Goal: Task Accomplishment & Management: Manage account settings

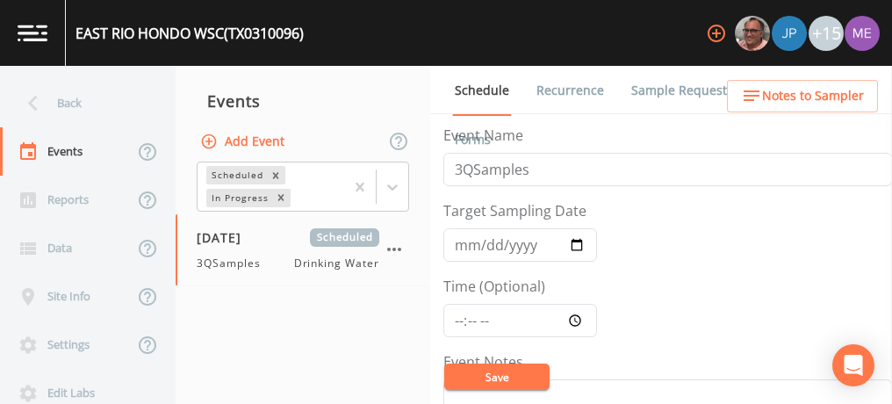
scroll to position [538, 0]
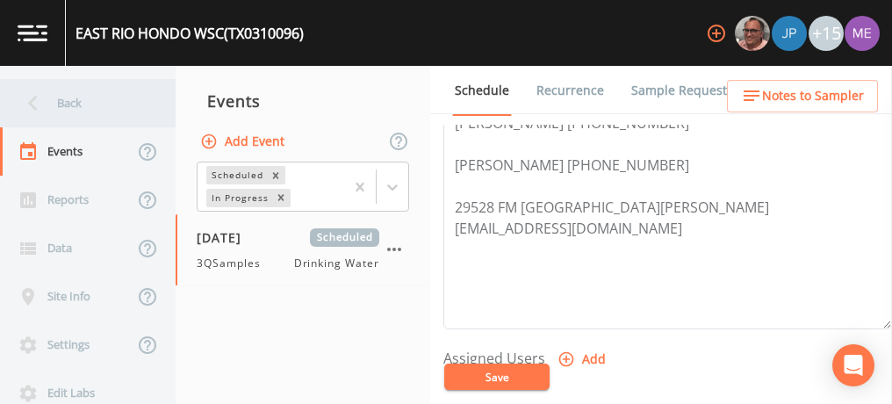
click at [60, 101] on div "Back" at bounding box center [79, 103] width 158 height 48
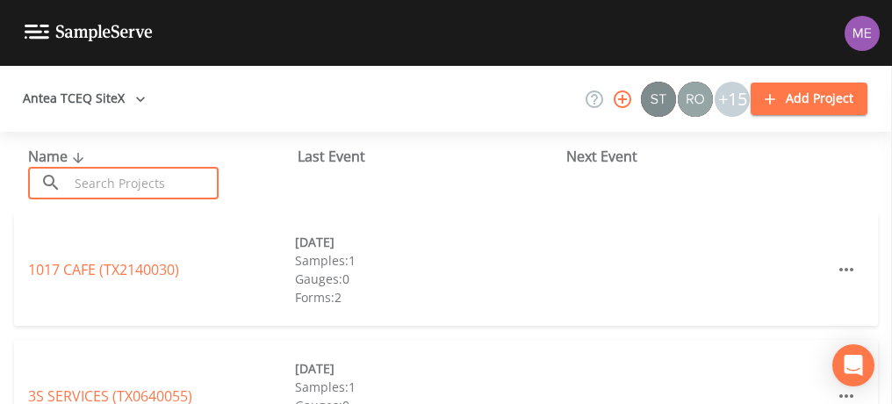
click at [117, 177] on input "text" at bounding box center [144, 183] width 150 height 33
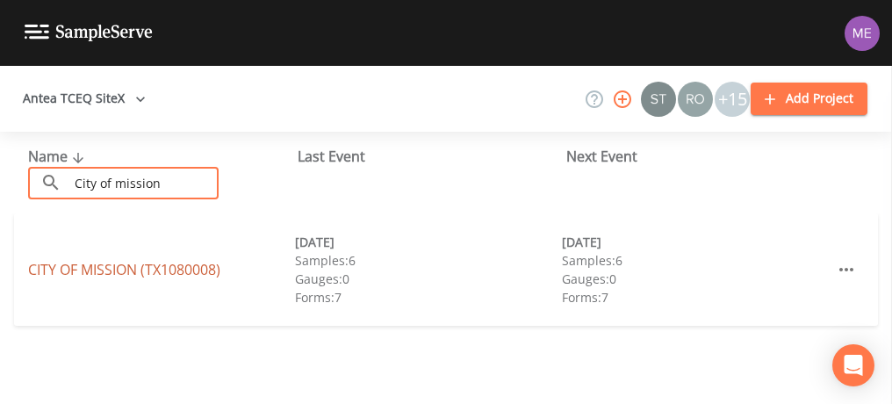
type input "City of mission"
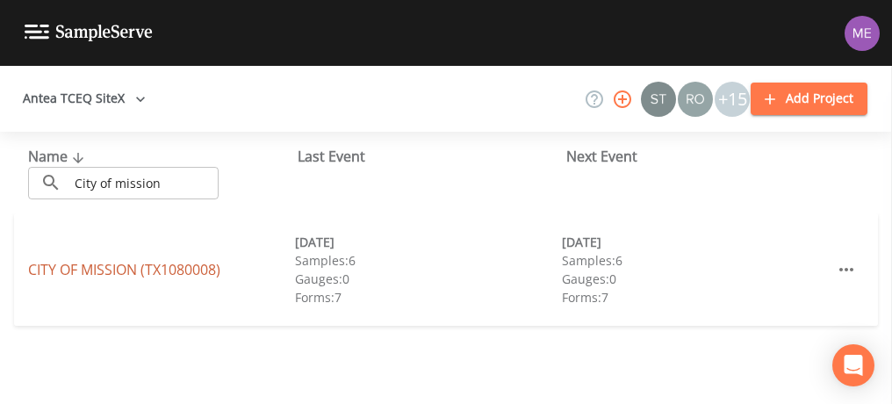
click at [123, 277] on link "CITY OF MISSION (TX1080008)" at bounding box center [124, 269] width 192 height 19
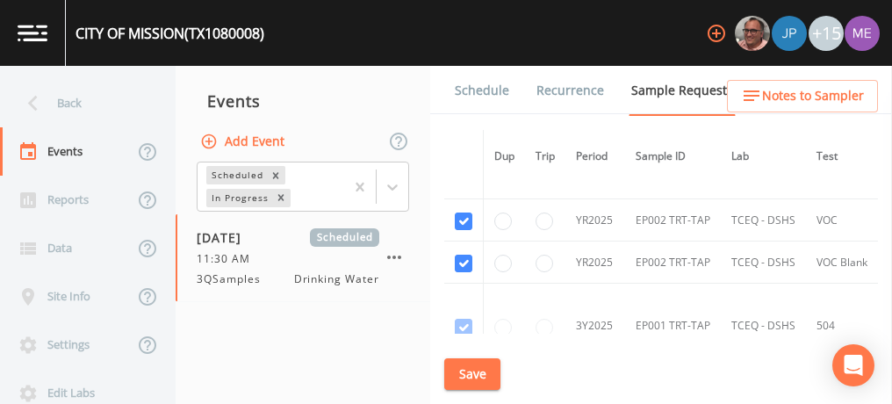
scroll to position [3307, 0]
click at [460, 212] on input "checkbox" at bounding box center [464, 221] width 18 height 18
checkbox input "false"
click at [459, 254] on input "checkbox" at bounding box center [464, 263] width 18 height 18
checkbox input "false"
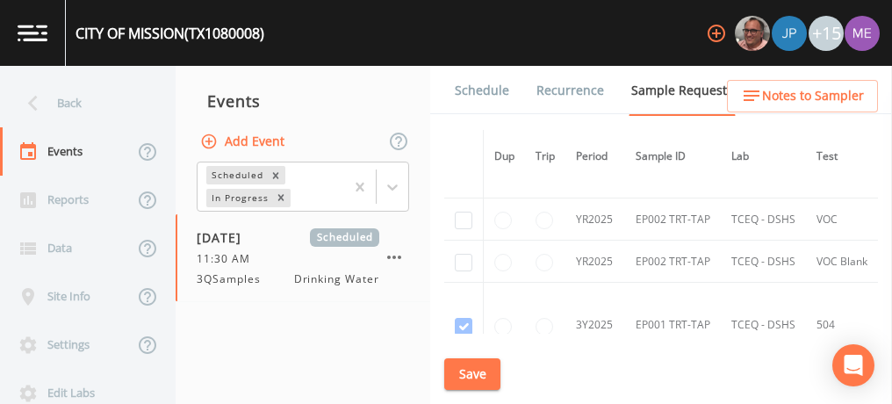
click at [490, 372] on button "Save" at bounding box center [472, 374] width 56 height 33
